Goal: Obtain resource: Download file/media

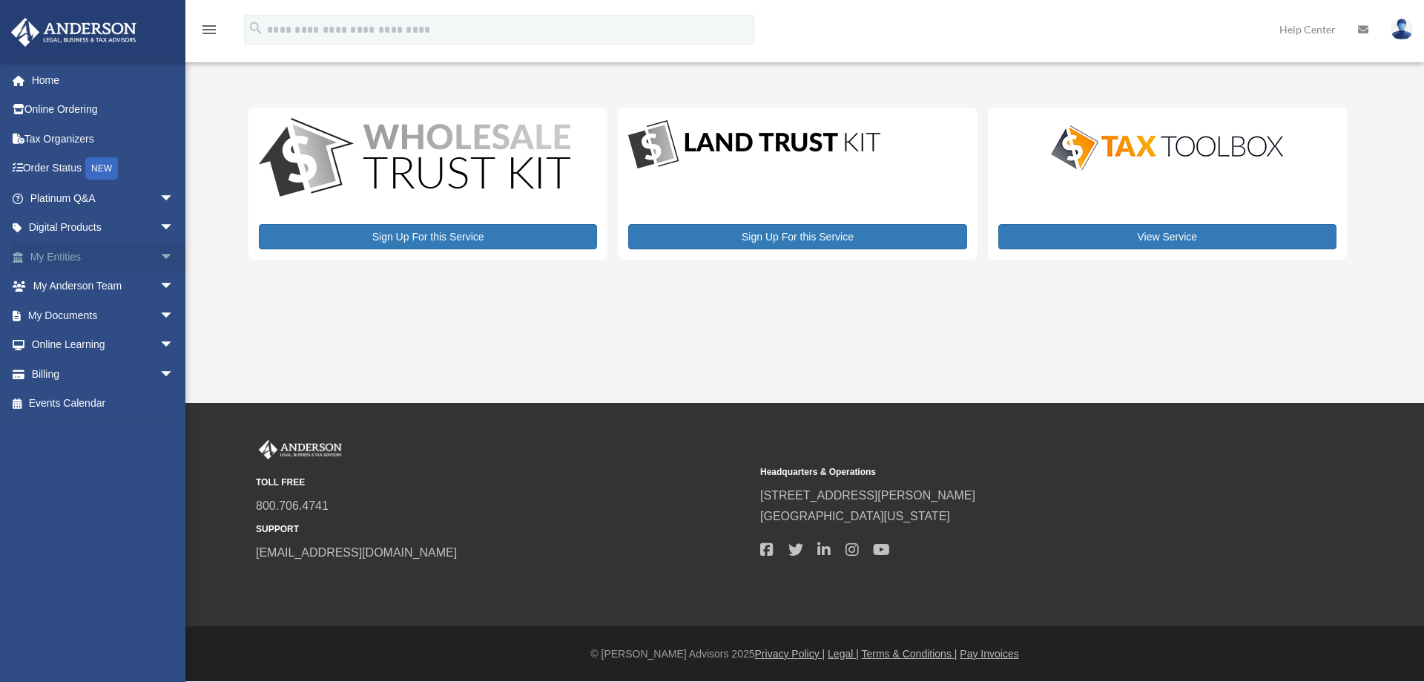
click at [159, 248] on span "arrow_drop_down" at bounding box center [174, 257] width 30 height 30
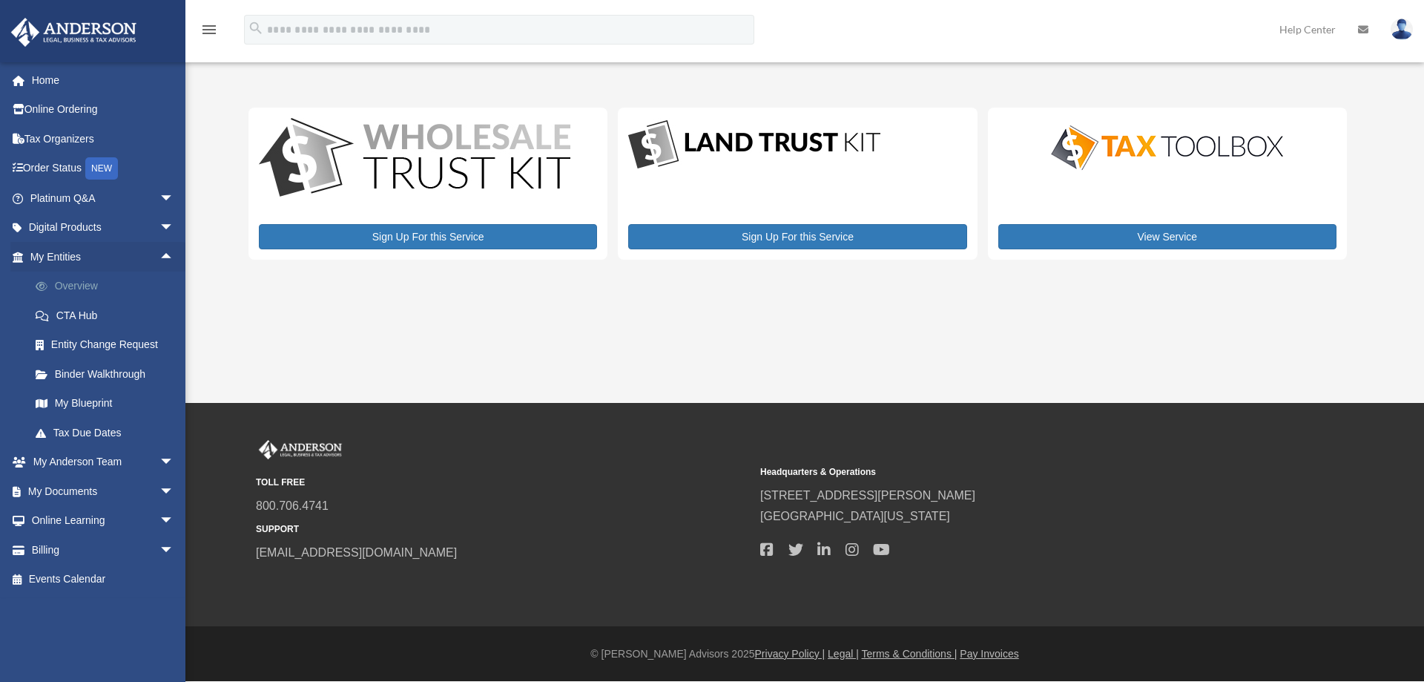
click at [99, 284] on link "Overview" at bounding box center [109, 286] width 176 height 30
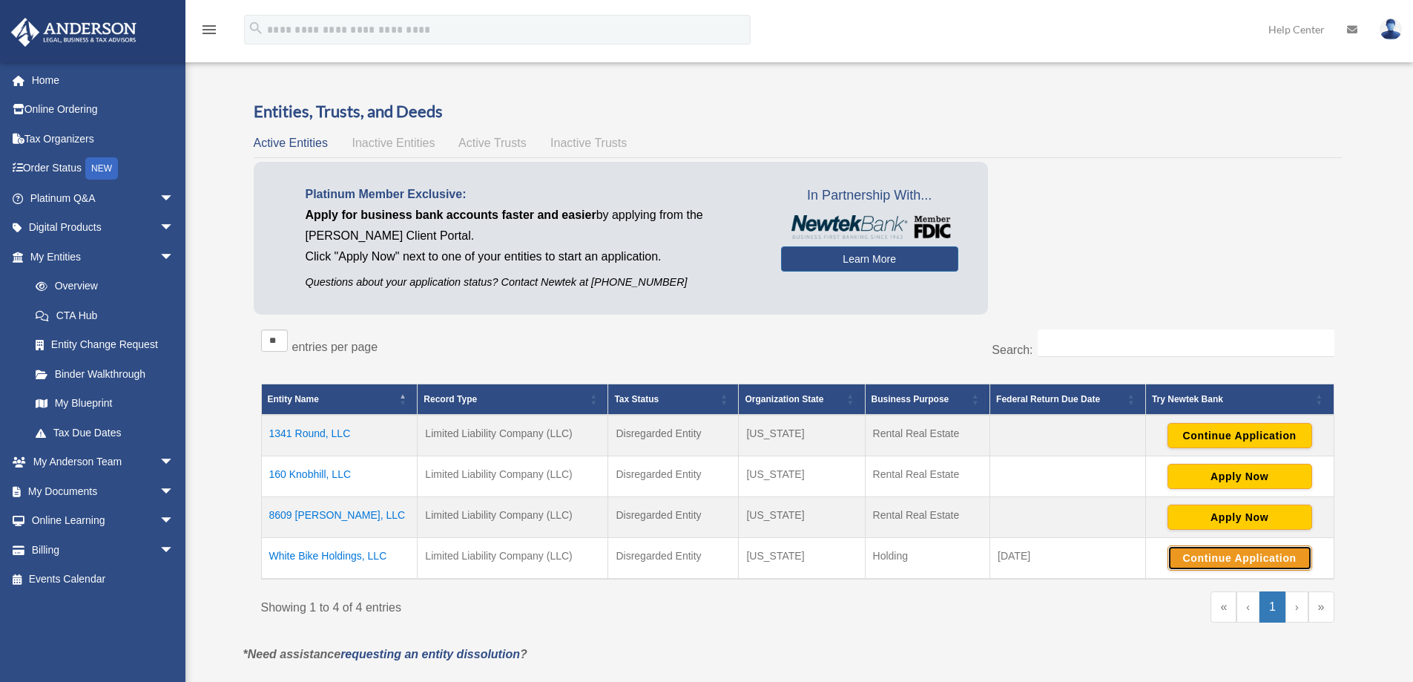
click at [1202, 556] on button "Continue Application" at bounding box center [1239, 557] width 145 height 25
click at [159, 487] on span "arrow_drop_down" at bounding box center [174, 491] width 30 height 30
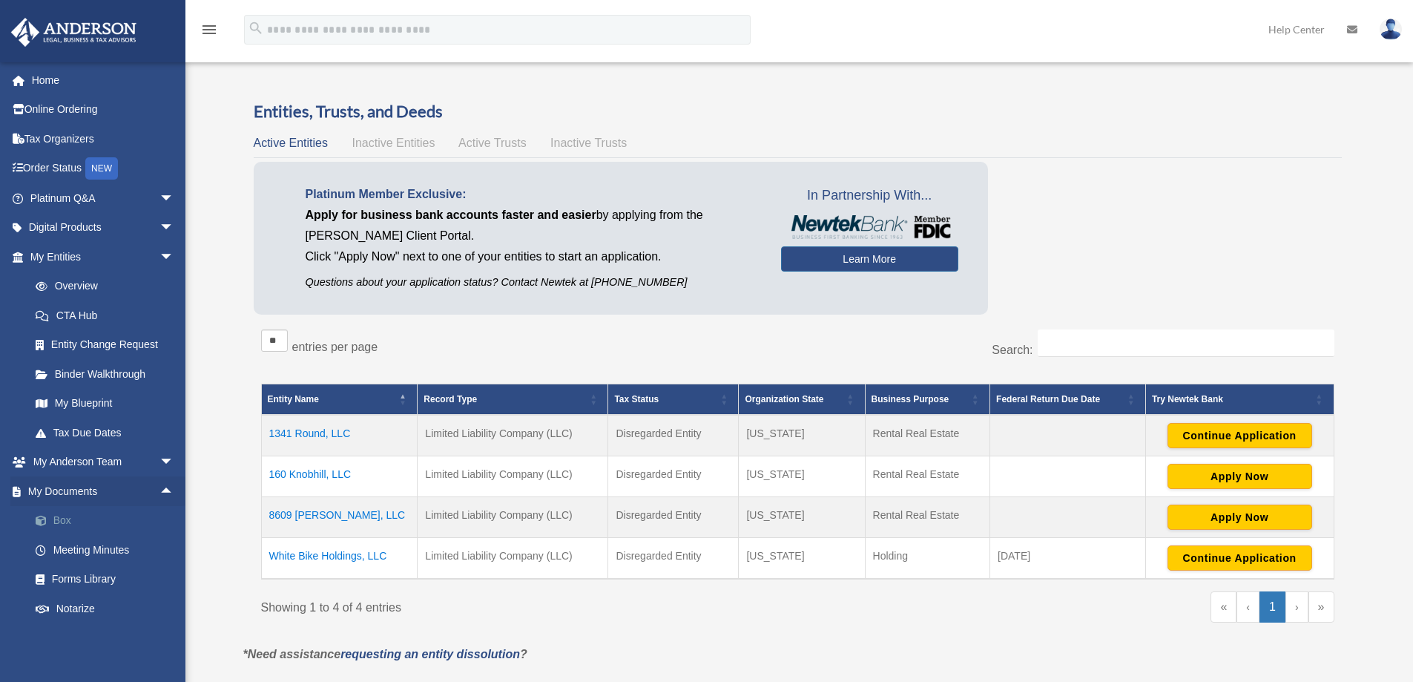
click at [67, 520] on link "Box" at bounding box center [109, 521] width 176 height 30
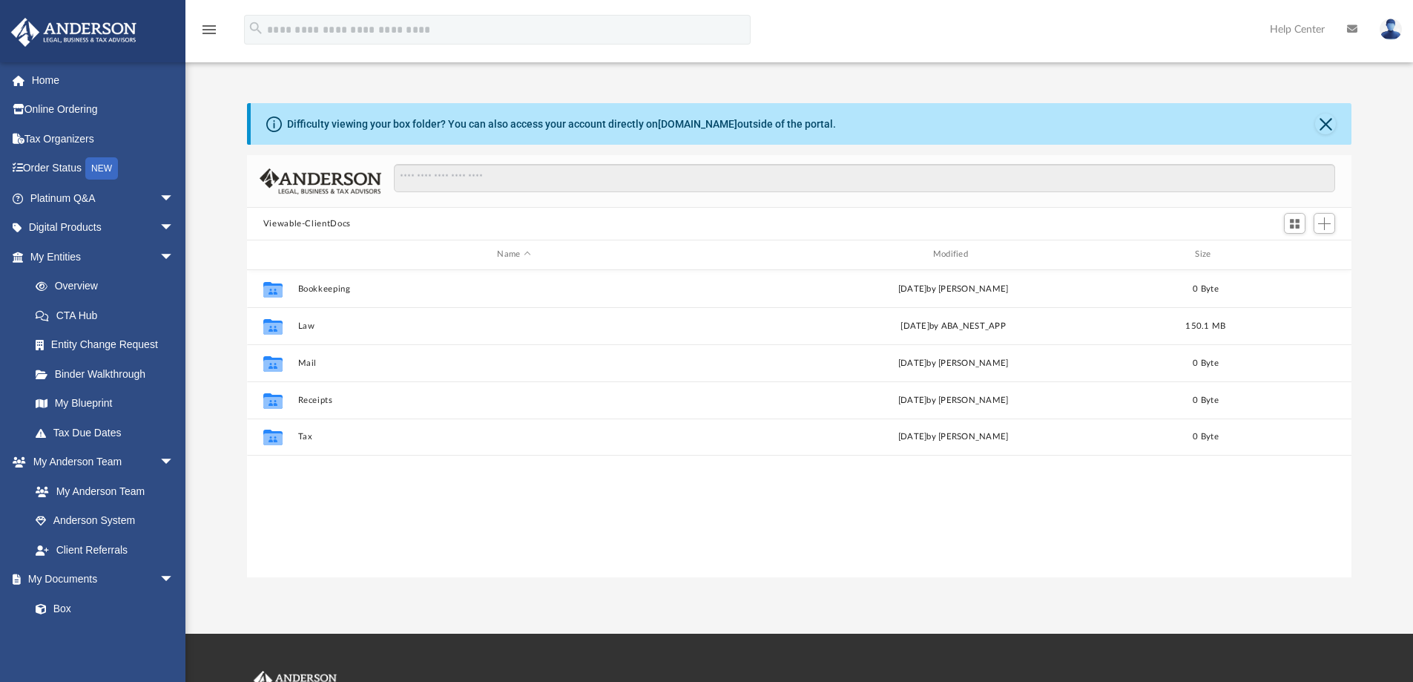
scroll to position [326, 1093]
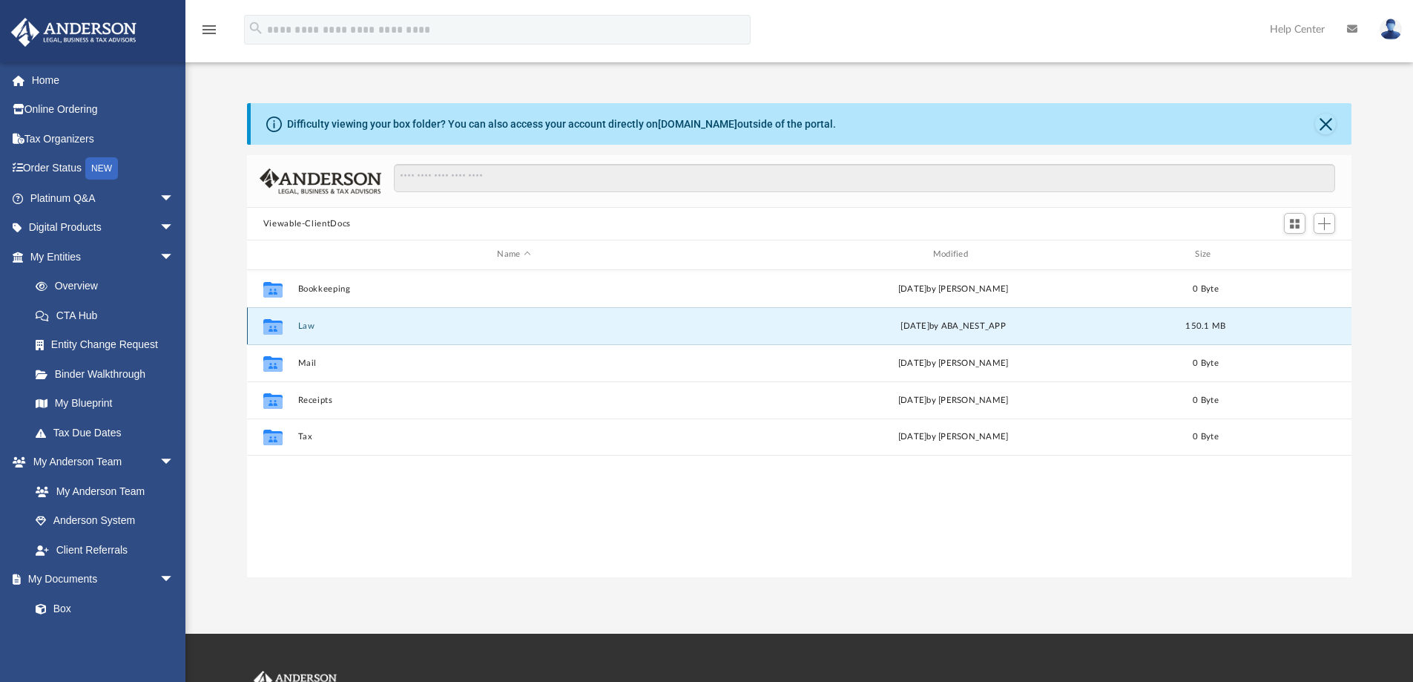
click at [340, 326] on button "Law" at bounding box center [513, 326] width 432 height 10
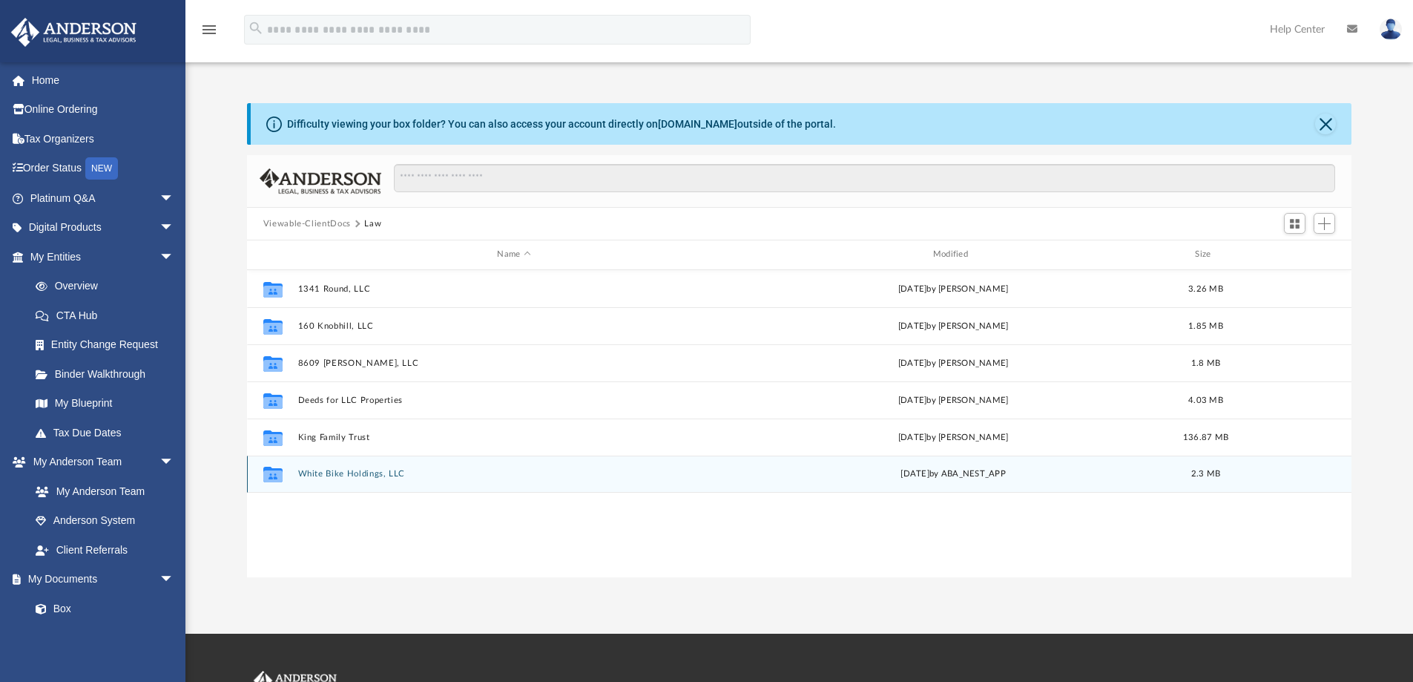
click at [421, 467] on div "Collaborated Folder White Bike Holdings, LLC [DATE] by ABA_NEST_APP 2.3 MB" at bounding box center [799, 473] width 1105 height 37
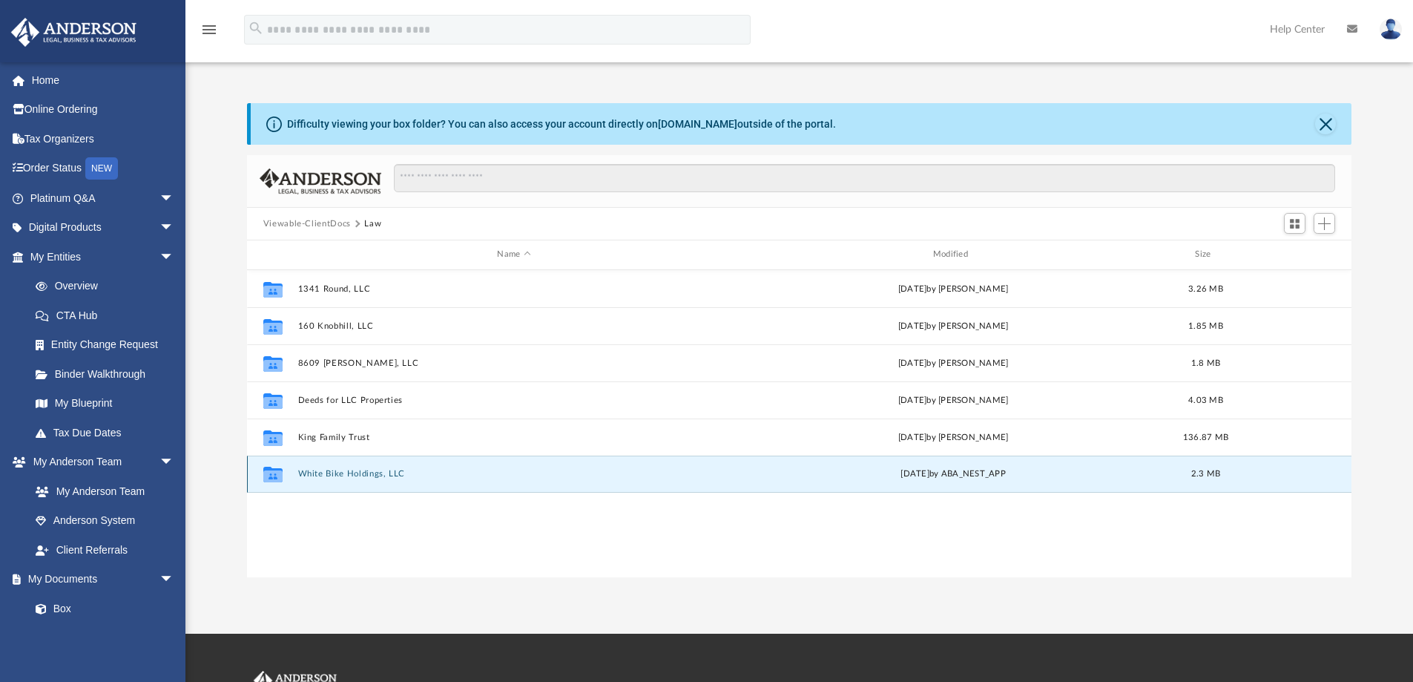
click at [376, 472] on button "White Bike Holdings, LLC" at bounding box center [513, 474] width 432 height 10
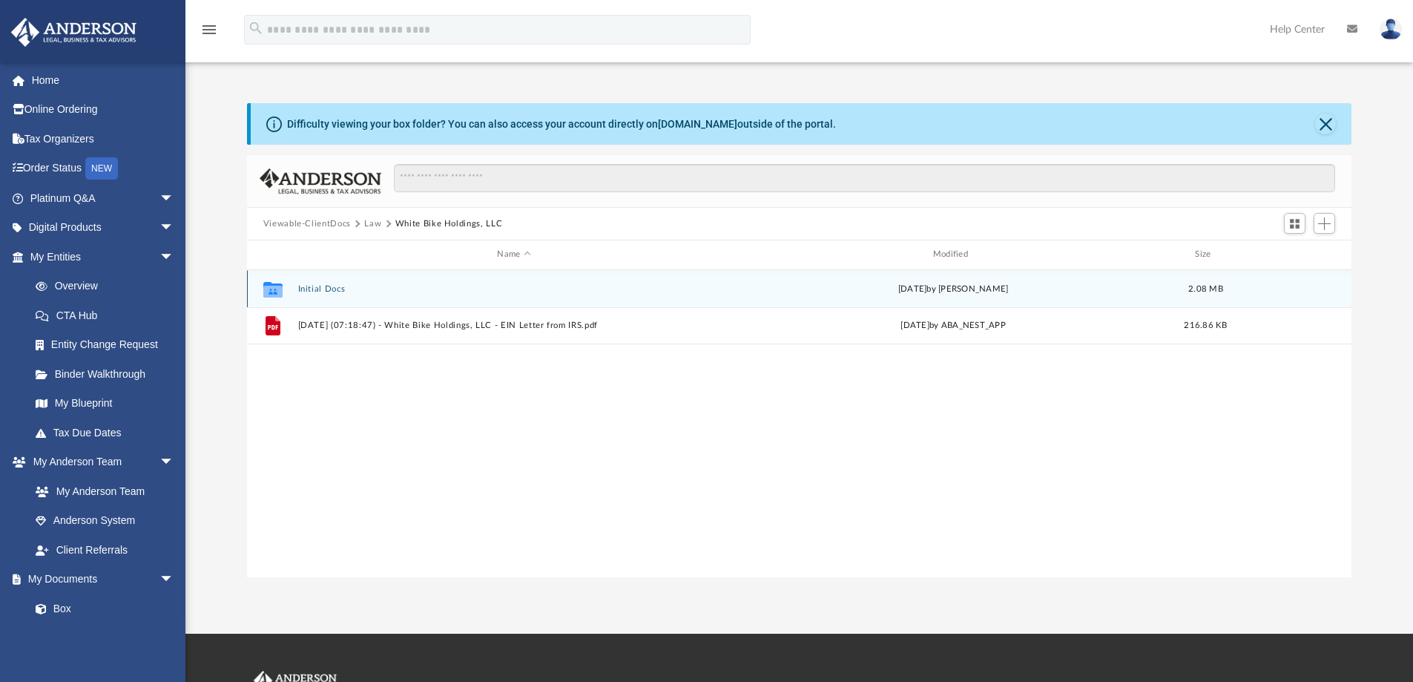
click at [409, 286] on button "Initial Docs" at bounding box center [513, 289] width 432 height 10
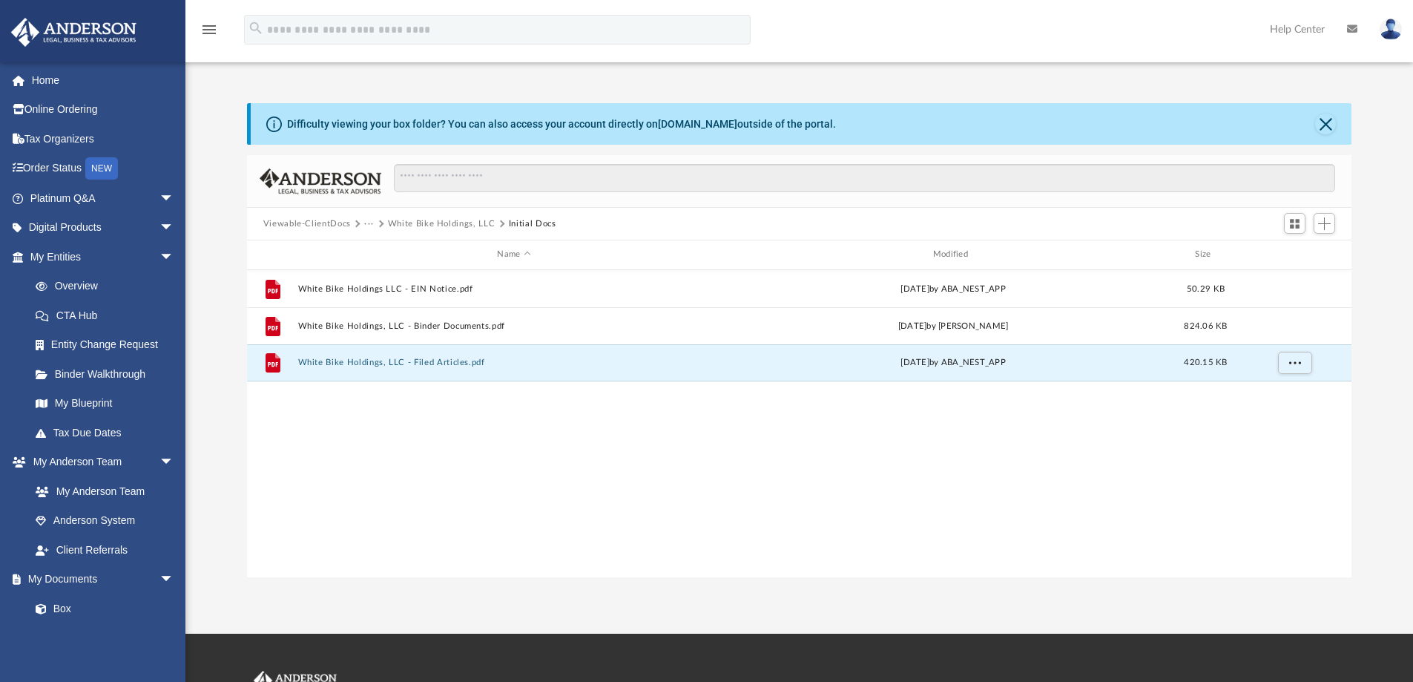
drag, startPoint x: 510, startPoint y: 361, endPoint x: 2033, endPoint y: 335, distance: 1523.0
click at [1413, 335] on html "X Get a chance to win 6 months of Platinum for free just by filling out this su…" at bounding box center [706, 449] width 1413 height 899
click at [1290, 358] on span "More options" at bounding box center [1294, 362] width 12 height 8
click at [711, 443] on div "File White Bike Holdings LLC - EIN Notice.pdf Tue Aug 12 2025 by ABA_NEST_APP 5…" at bounding box center [799, 423] width 1105 height 307
drag, startPoint x: 356, startPoint y: 360, endPoint x: 2042, endPoint y: 369, distance: 1686.0
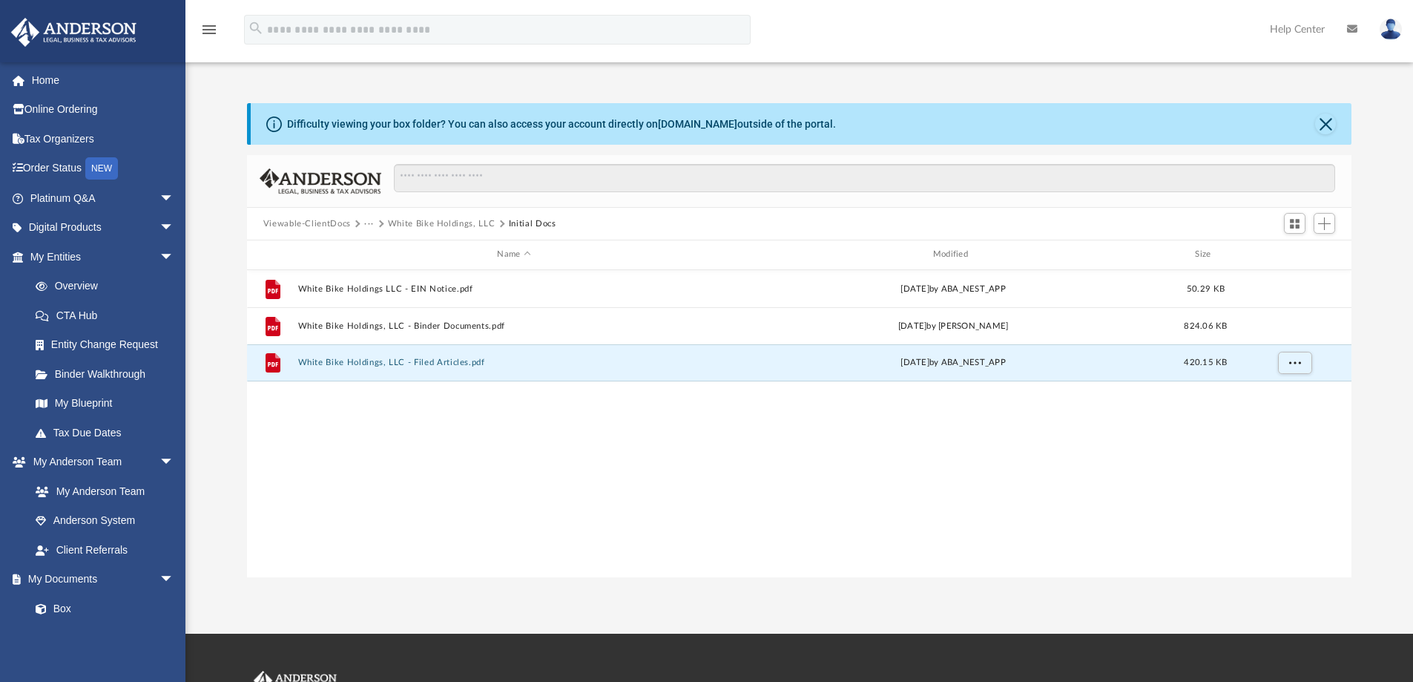
click at [1413, 369] on html "X Get a chance to win 6 months of Platinum for free just by filling out this su…" at bounding box center [706, 449] width 1413 height 899
drag, startPoint x: 275, startPoint y: 362, endPoint x: 2045, endPoint y: 381, distance: 1769.9
click at [1413, 381] on html "X Get a chance to win 6 months of Platinum for free just by filling out this su…" at bounding box center [706, 449] width 1413 height 899
click at [1287, 364] on button "More options" at bounding box center [1294, 363] width 34 height 22
click at [1281, 418] on li "Download" at bounding box center [1280, 416] width 43 height 16
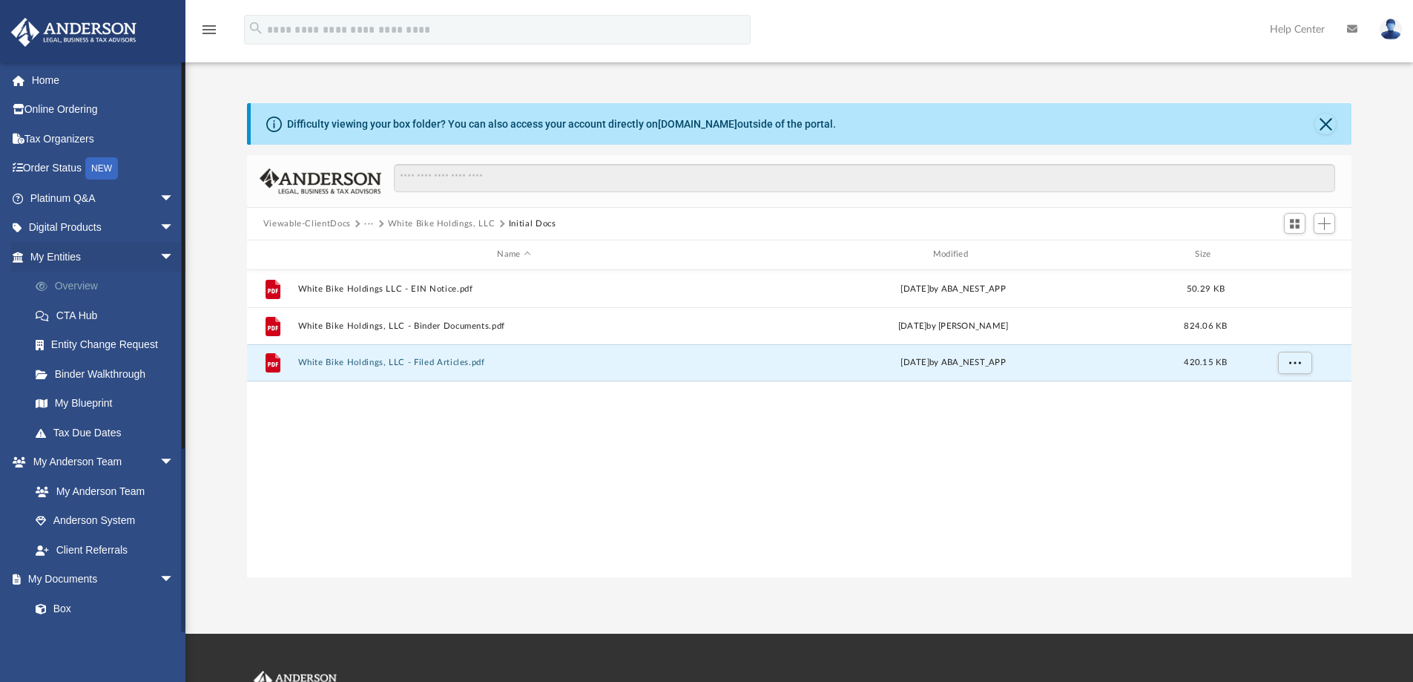
click at [96, 283] on link "Overview" at bounding box center [109, 286] width 176 height 30
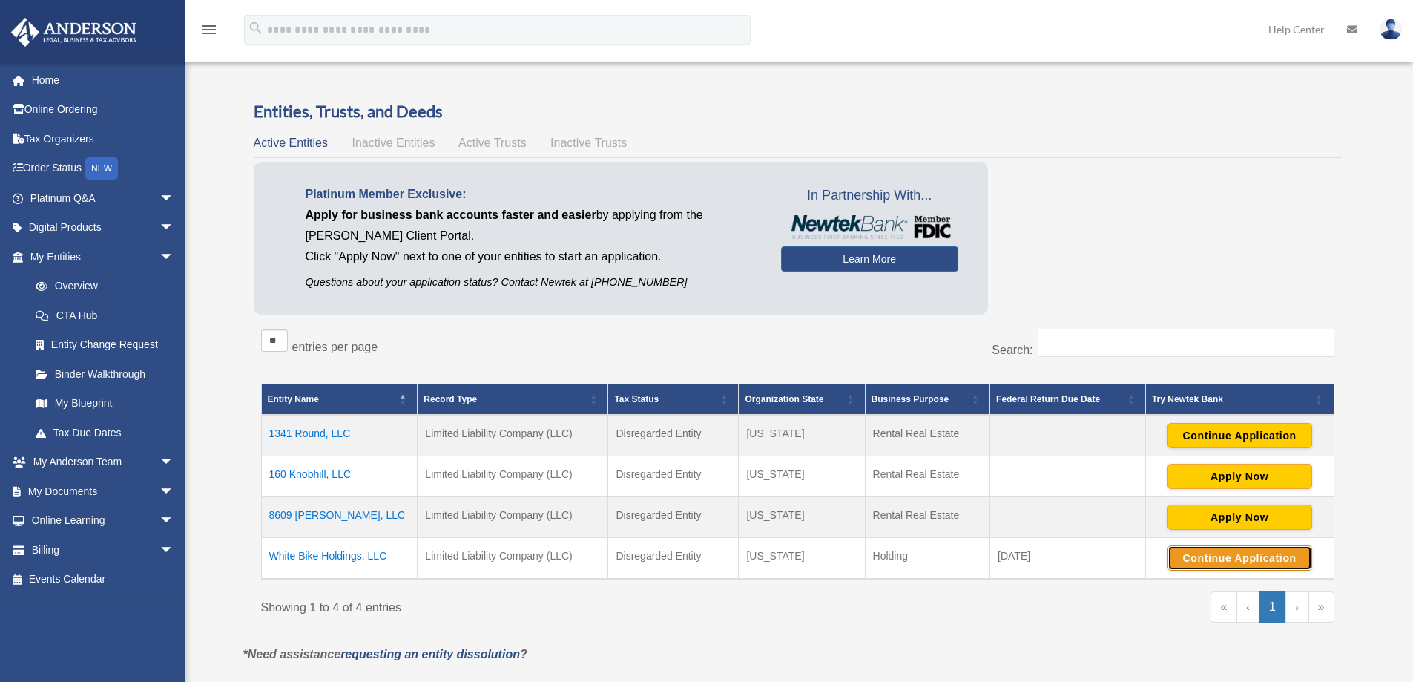
click at [1226, 556] on button "Continue Application" at bounding box center [1239, 557] width 145 height 25
click at [1190, 553] on button "Continue Application" at bounding box center [1239, 557] width 145 height 25
click at [1202, 553] on button "Continue Application" at bounding box center [1239, 557] width 145 height 25
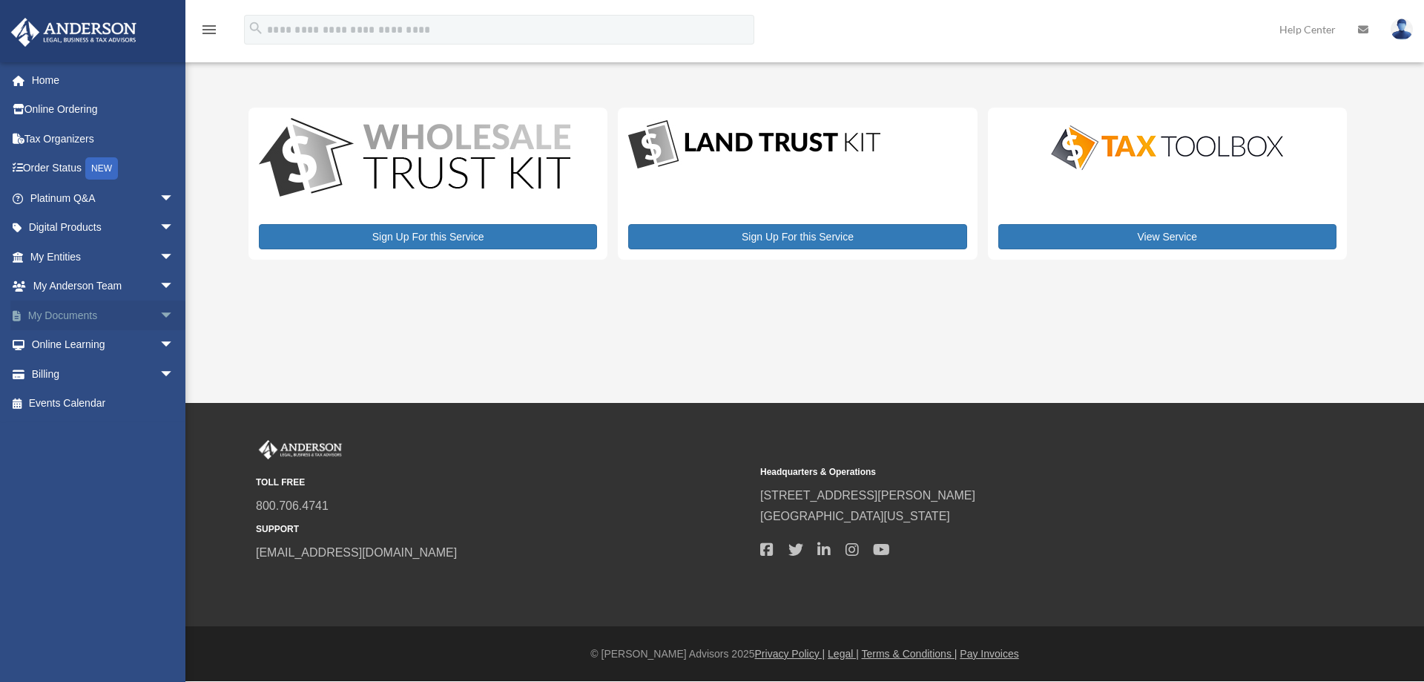
click at [159, 312] on span "arrow_drop_down" at bounding box center [174, 315] width 30 height 30
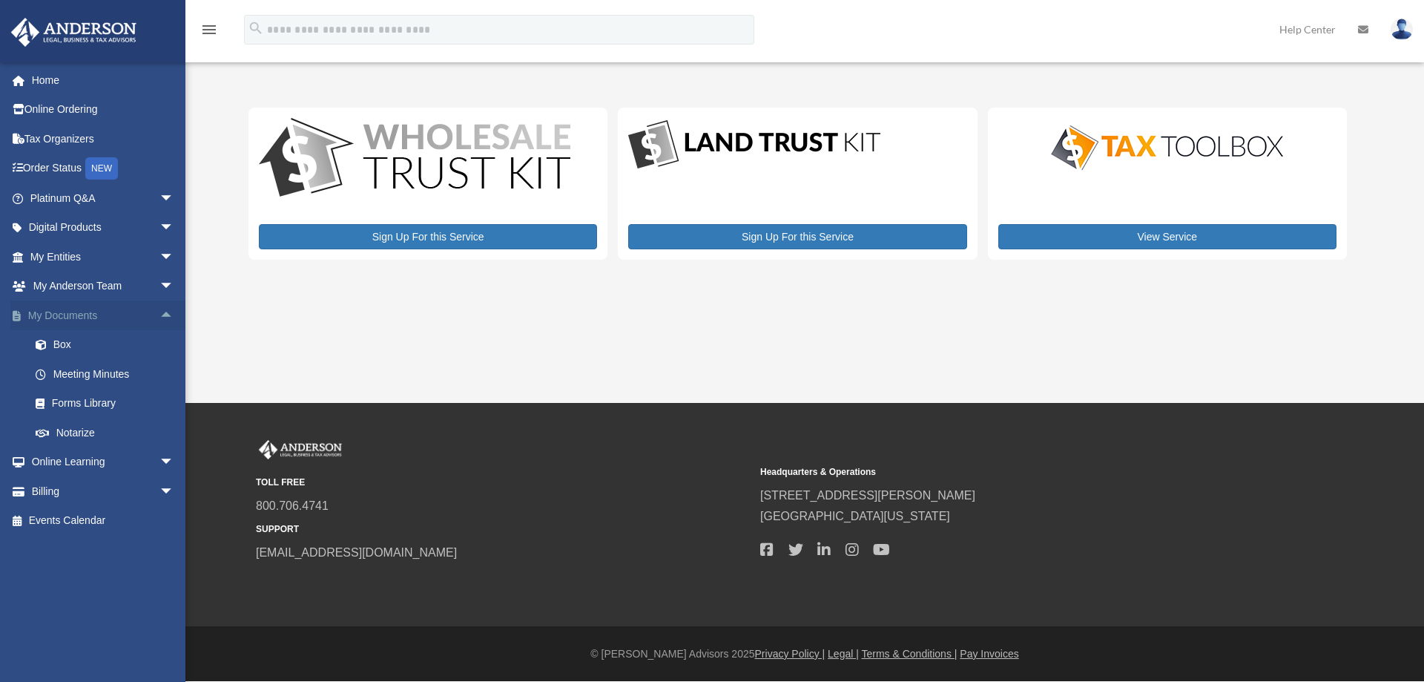
click at [159, 309] on span "arrow_drop_up" at bounding box center [174, 315] width 30 height 30
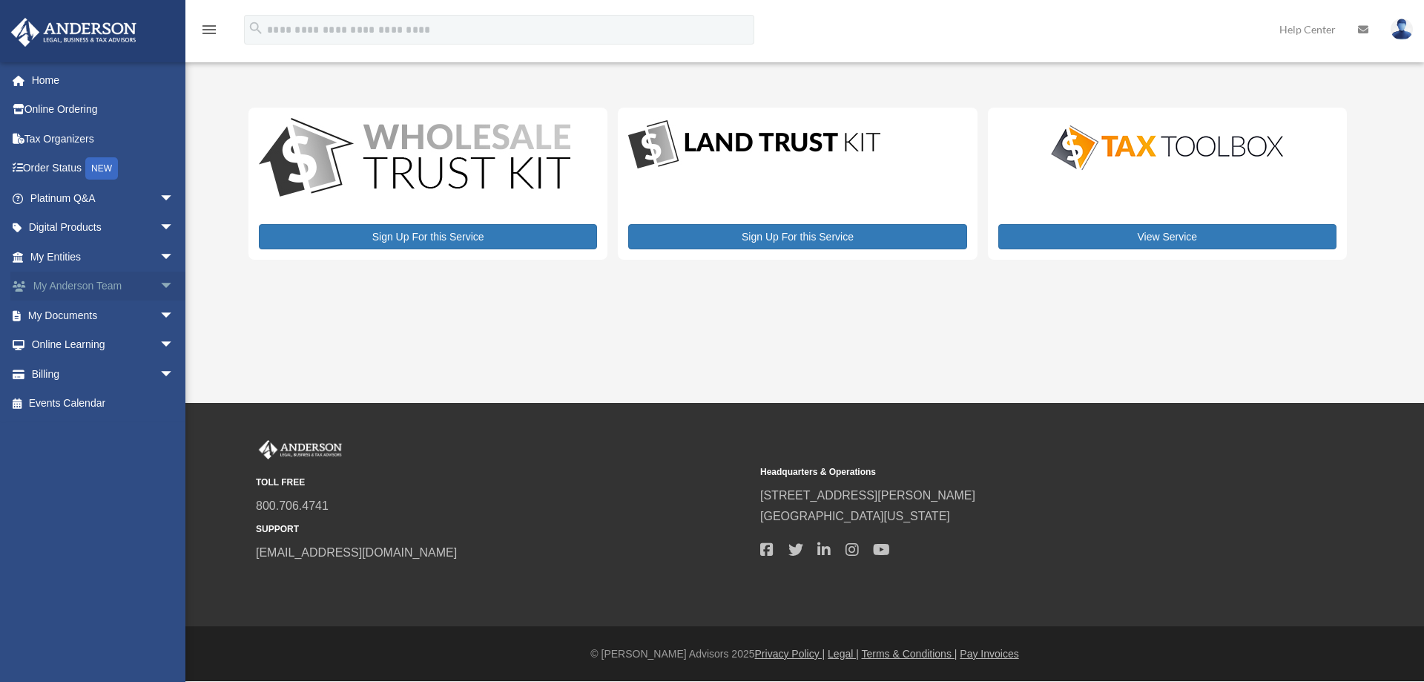
click at [159, 278] on span "arrow_drop_down" at bounding box center [174, 286] width 30 height 30
click at [159, 276] on span "arrow_drop_up" at bounding box center [174, 286] width 30 height 30
click at [159, 248] on span "arrow_drop_down" at bounding box center [174, 257] width 30 height 30
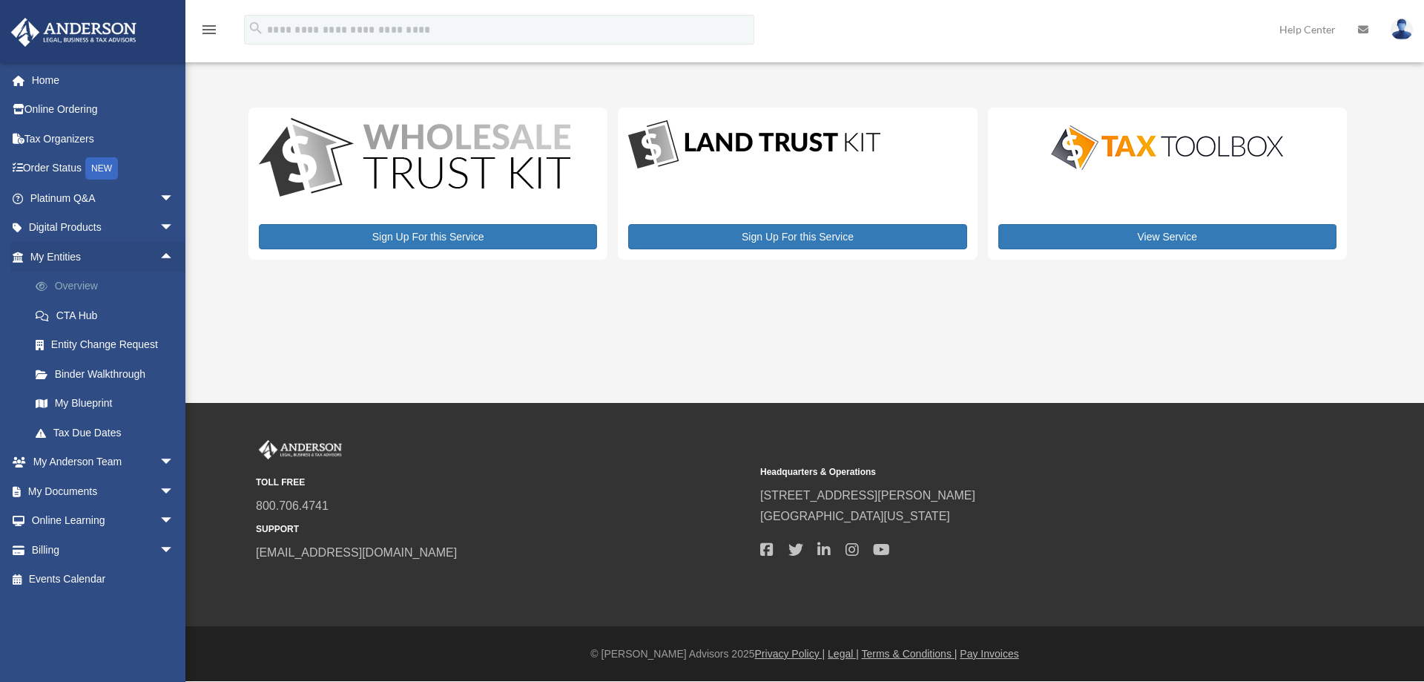
click at [73, 281] on link "Overview" at bounding box center [109, 286] width 176 height 30
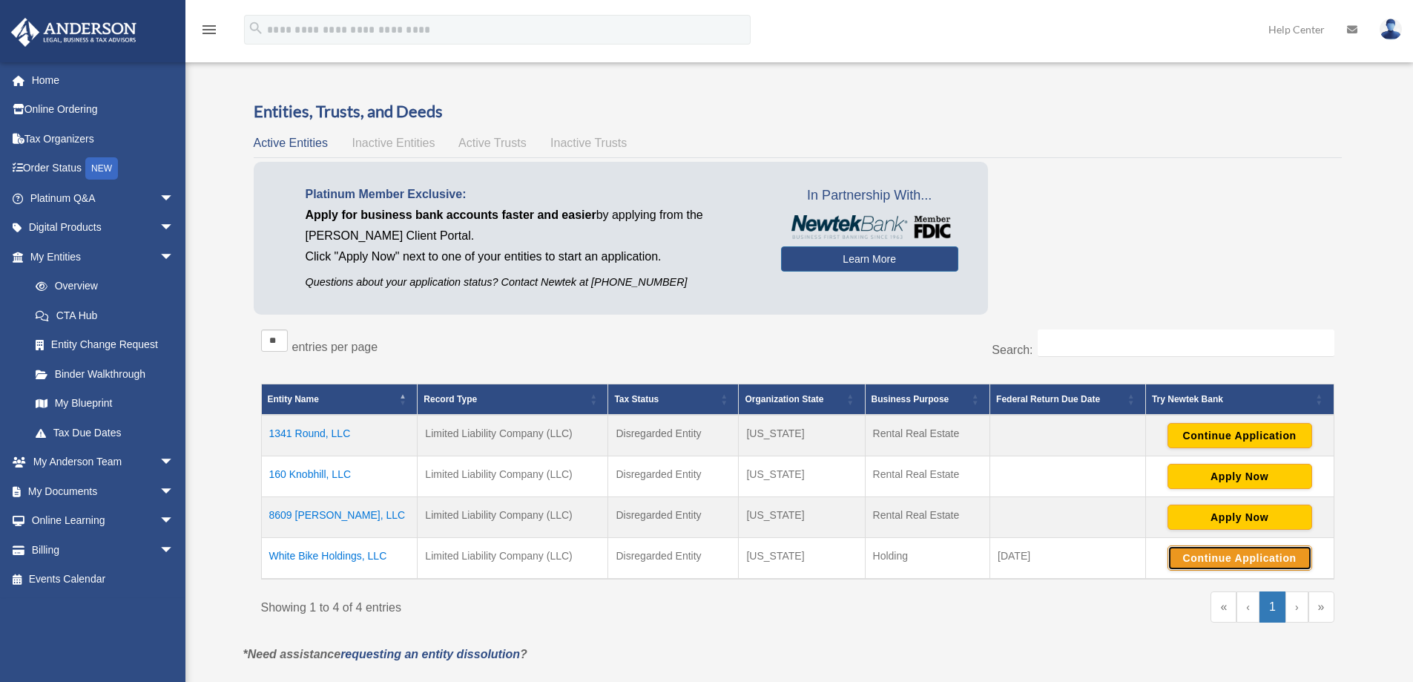
click at [1219, 557] on button "Continue Application" at bounding box center [1239, 557] width 145 height 25
